Goal: Transaction & Acquisition: Purchase product/service

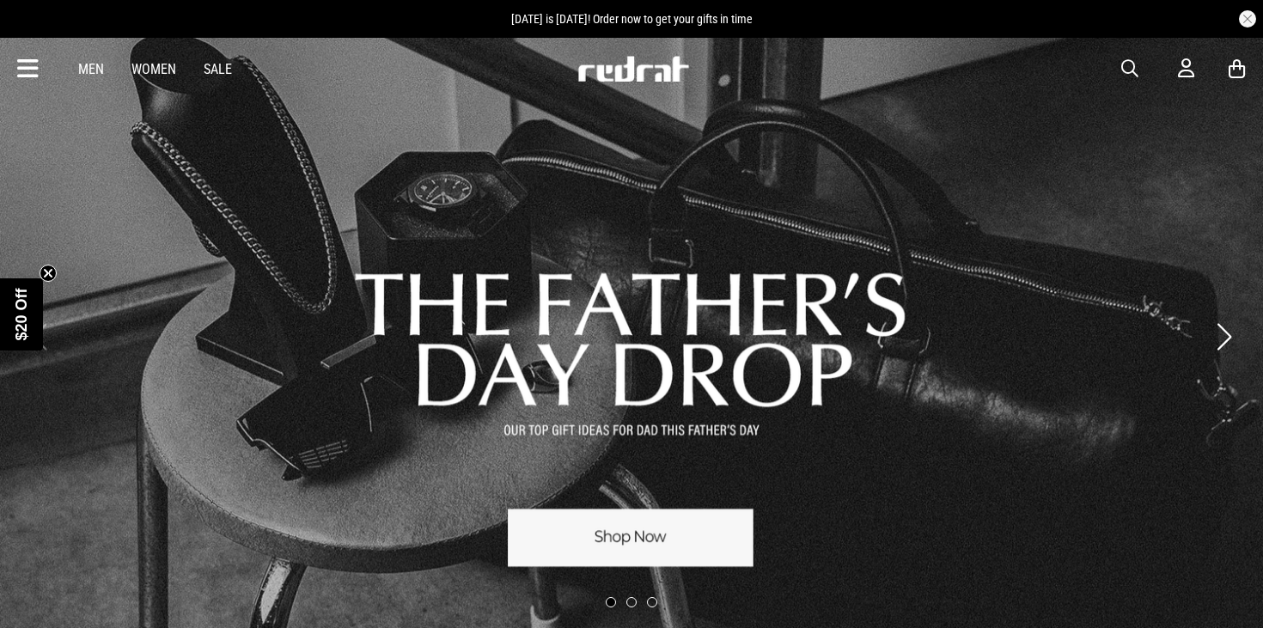
click at [84, 71] on link "Men" at bounding box center [91, 69] width 26 height 16
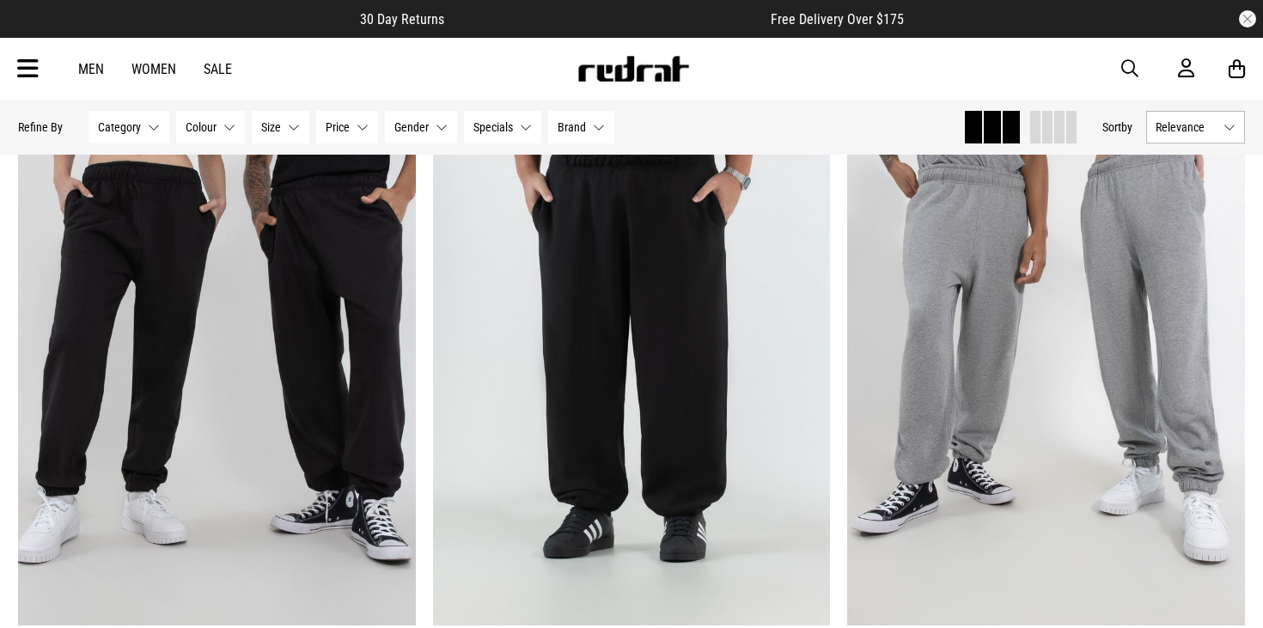
scroll to position [2974, 0]
click at [129, 129] on span "Category" at bounding box center [119, 127] width 43 height 14
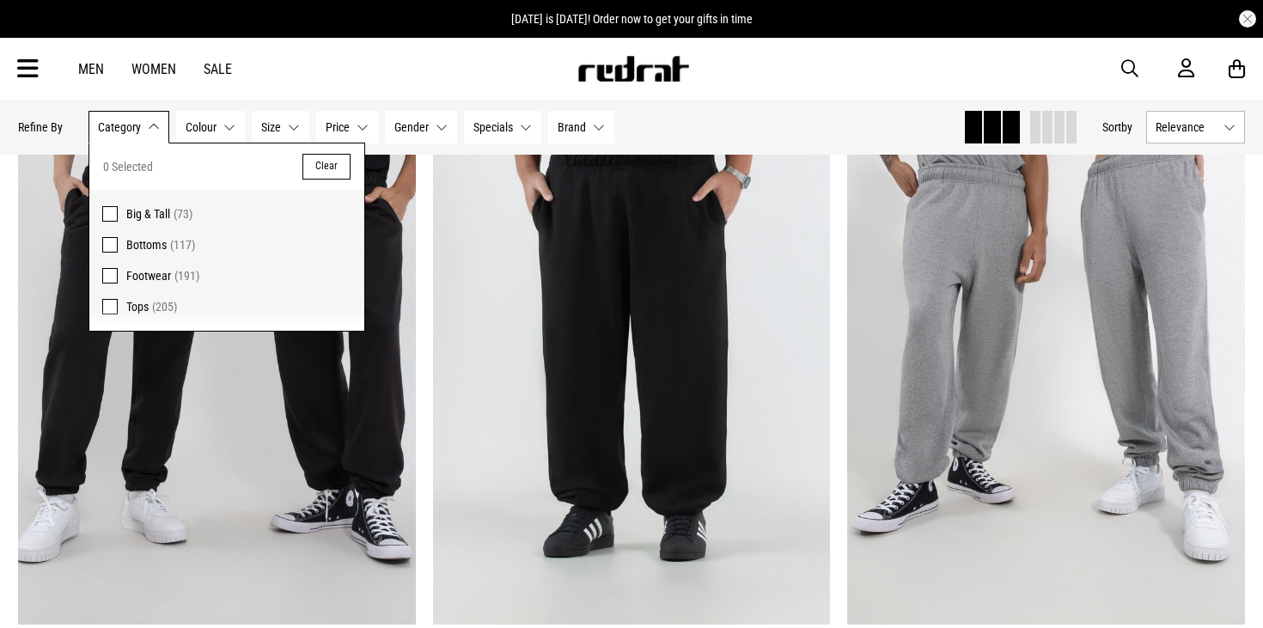
click at [348, 91] on div "Men Women Sale Sign in New Back Footwear Back Mens Back Womens Back Youth & Kid…" at bounding box center [631, 69] width 1255 height 62
